Goal: Book appointment/travel/reservation

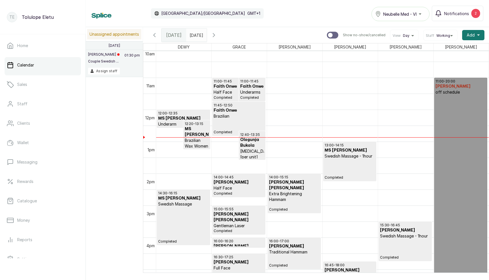
click at [280, 198] on div "14:00 - 15:15 [PERSON_NAME] [PERSON_NAME] Extra Brightening Hammam Completed" at bounding box center [294, 193] width 50 height 37
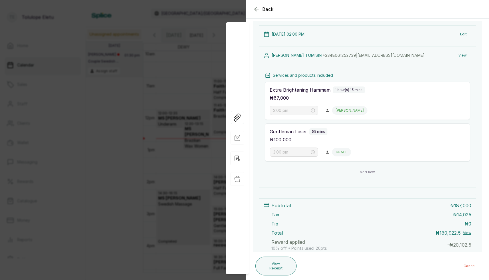
scroll to position [117, 0]
